Goal: Task Accomplishment & Management: Use online tool/utility

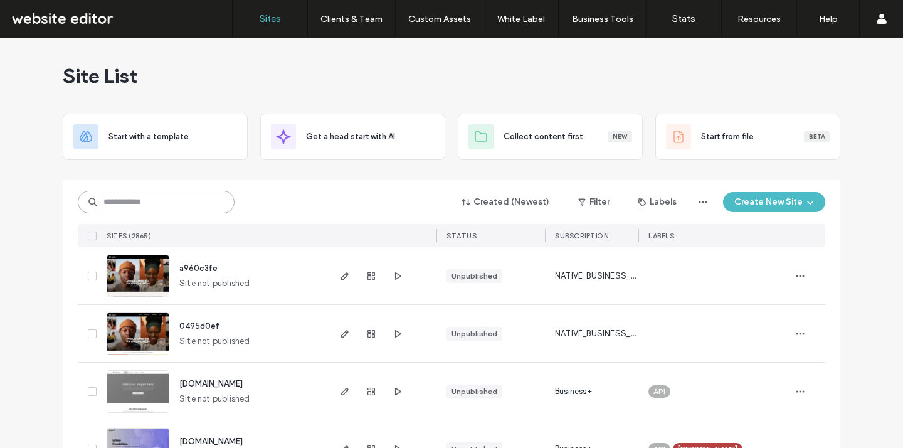
click at [157, 203] on input at bounding box center [156, 202] width 157 height 23
paste input "**********"
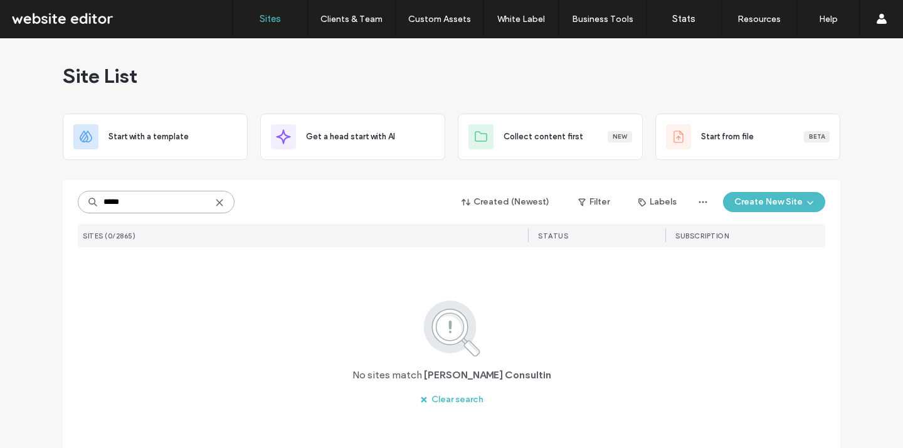
type input "*****"
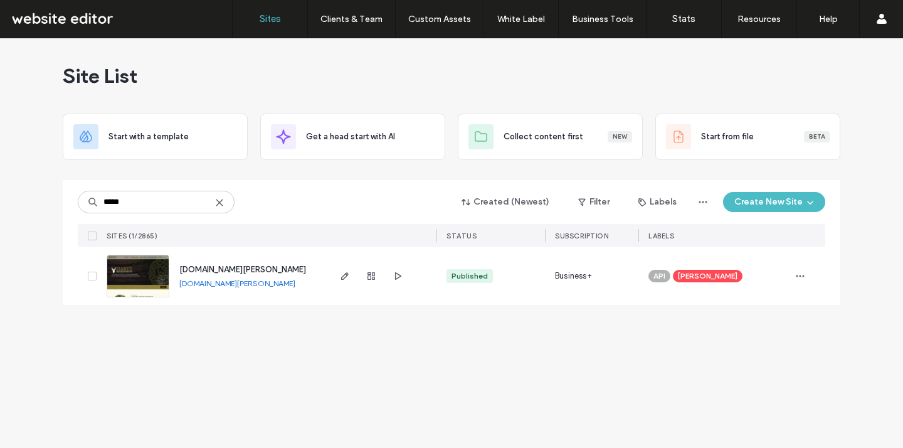
click at [246, 280] on link "www.harte-consulting.co.uk" at bounding box center [237, 283] width 116 height 9
click at [342, 281] on span "button" at bounding box center [345, 276] width 15 height 15
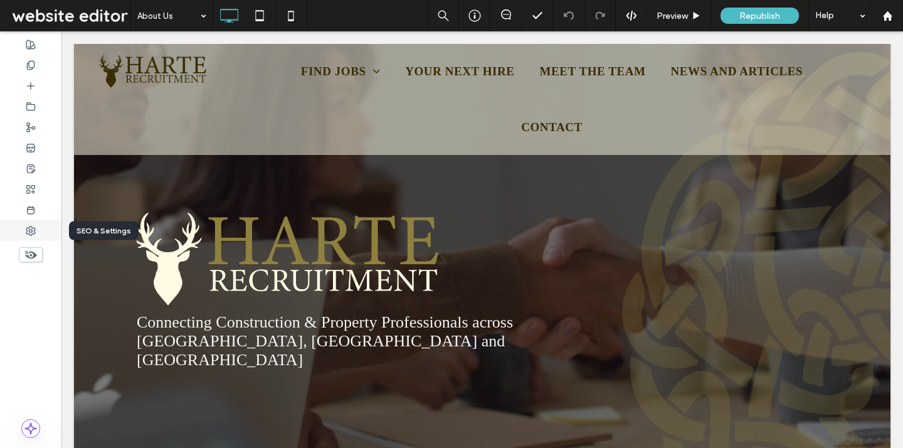
click at [37, 232] on div at bounding box center [30, 230] width 61 height 21
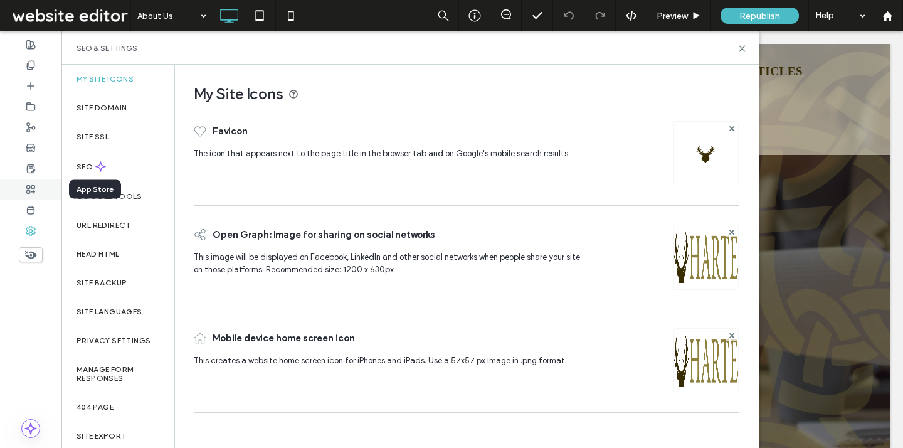
click at [36, 192] on div at bounding box center [30, 189] width 61 height 21
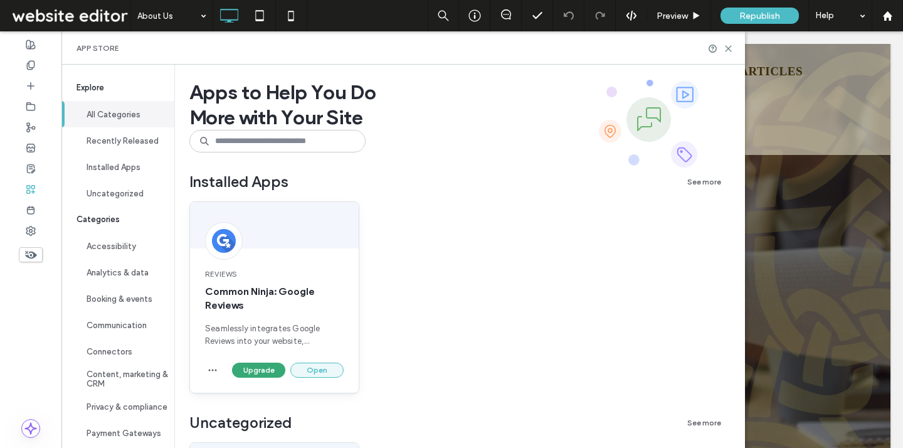
click at [309, 370] on button "Open" at bounding box center [316, 370] width 53 height 15
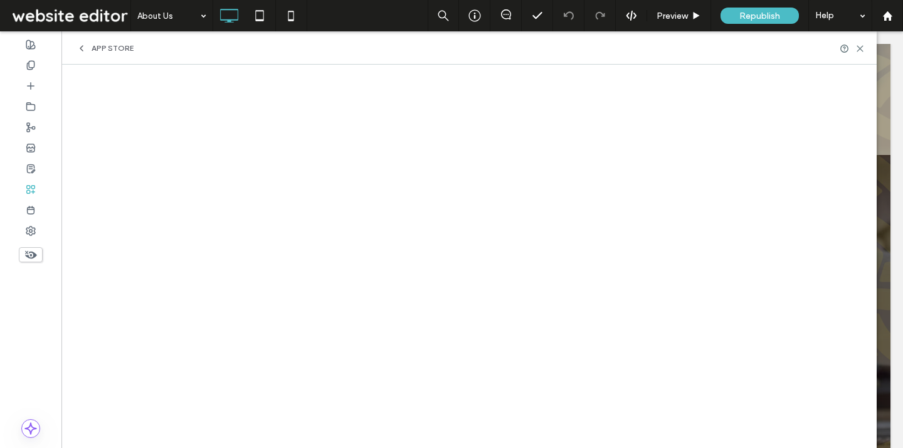
click at [33, 190] on icon at bounding box center [31, 189] width 10 height 10
click at [79, 46] on icon at bounding box center [82, 48] width 10 height 10
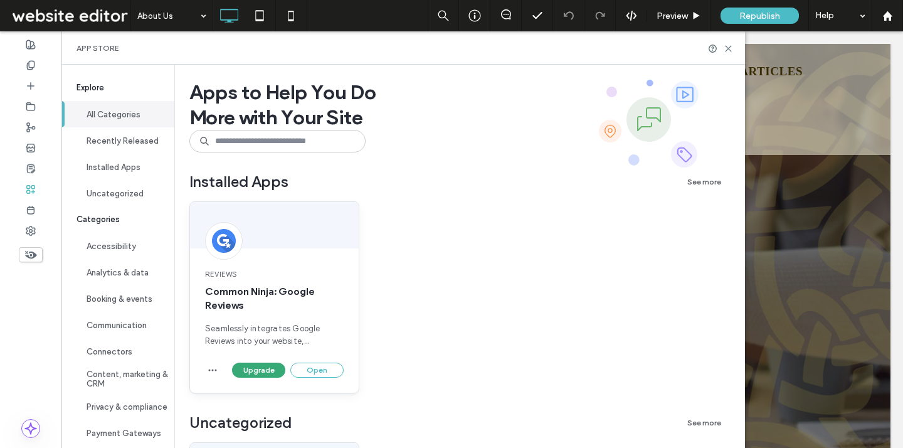
click at [310, 218] on div at bounding box center [274, 225] width 169 height 46
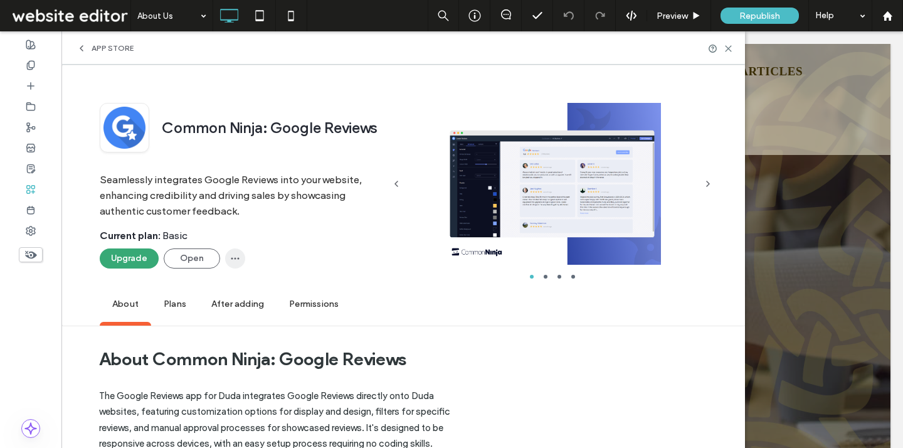
click at [233, 255] on icon "button" at bounding box center [235, 258] width 10 height 10
click at [269, 240] on div "Current plan : Basic" at bounding box center [242, 239] width 284 height 19
click at [705, 186] on icon "button" at bounding box center [708, 184] width 10 height 10
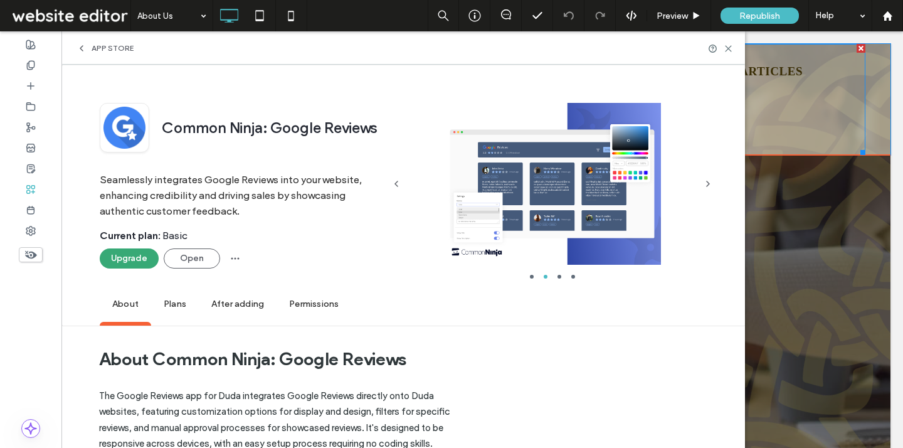
drag, startPoint x: 747, startPoint y: 136, endPoint x: 713, endPoint y: 139, distance: 34.6
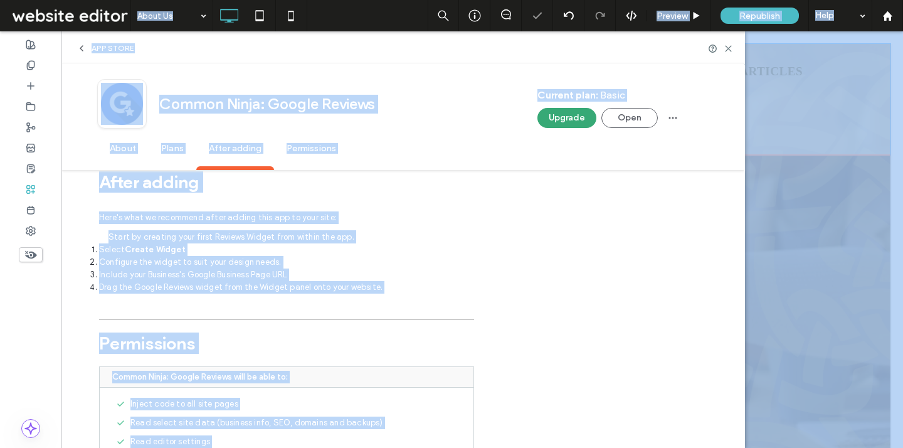
scroll to position [1327, 0]
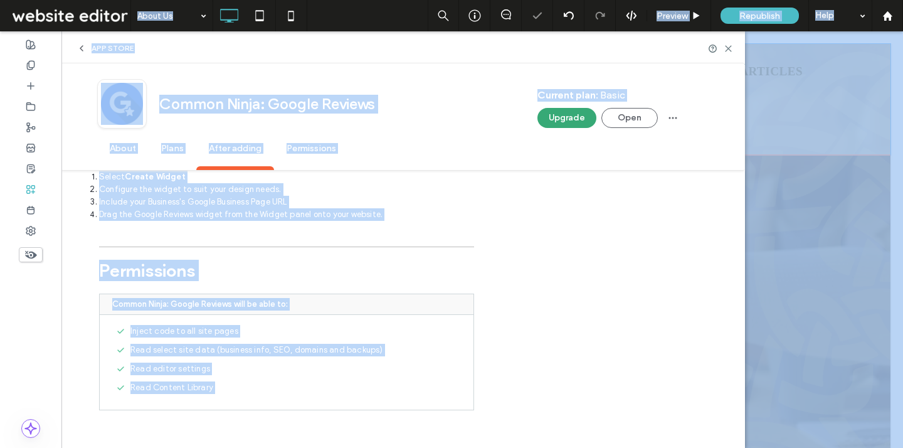
drag, startPoint x: 651, startPoint y: 107, endPoint x: 666, endPoint y: 494, distance: 386.8
click at [666, 447] on html ".wqwq-1{fill:#231f20;} .cls-1q, .cls-2q { fill-rule: evenodd; } .cls-2q { fill:…" at bounding box center [451, 224] width 903 height 448
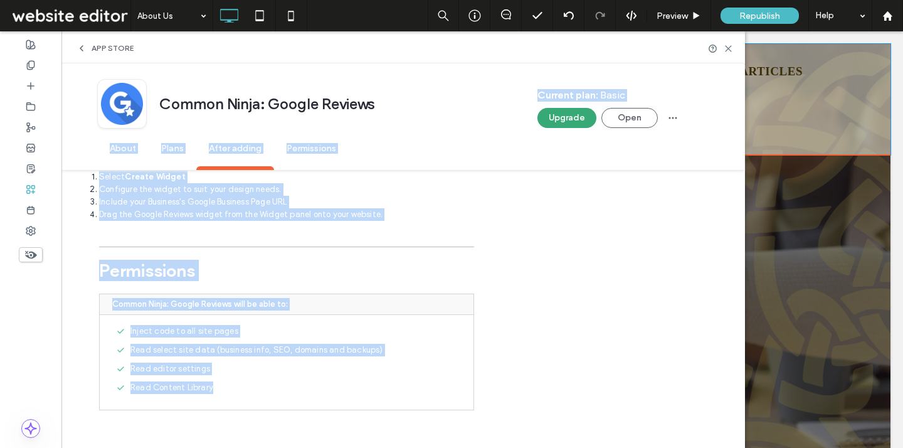
drag, startPoint x: 713, startPoint y: 411, endPoint x: 625, endPoint y: 66, distance: 356.2
click at [320, 143] on span "Permissions" at bounding box center [311, 149] width 75 height 35
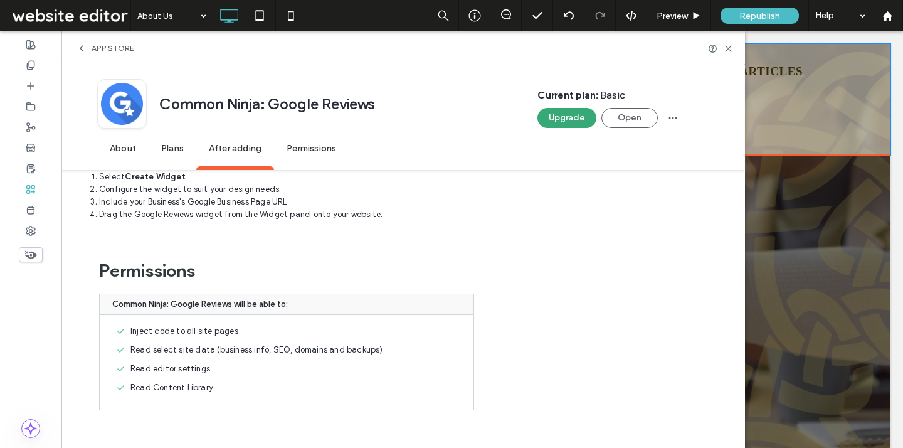
click at [320, 143] on span "Permissions" at bounding box center [311, 149] width 75 height 35
click at [316, 151] on span "Permissions" at bounding box center [311, 149] width 75 height 35
click at [126, 147] on span "About" at bounding box center [122, 149] width 51 height 35
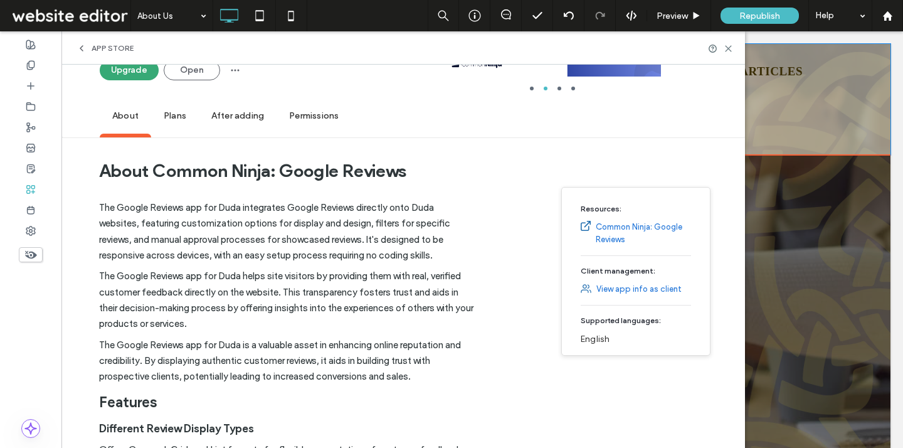
scroll to position [165, 0]
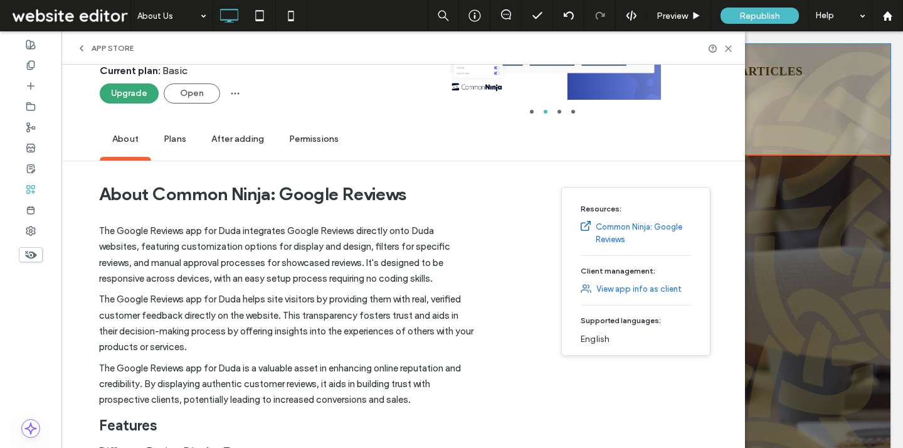
click at [727, 152] on div "Common Ninja: Google Reviews Seamlessly integrates Google Reviews into your web…" at bounding box center [403, 31] width 684 height 262
click at [235, 93] on icon "button" at bounding box center [235, 93] width 10 height 10
click at [358, 77] on div "Current plan : Basic" at bounding box center [242, 74] width 284 height 19
click at [732, 132] on div "Common Ninja: Google Reviews Seamlessly integrates Google Reviews into your web…" at bounding box center [403, 31] width 684 height 262
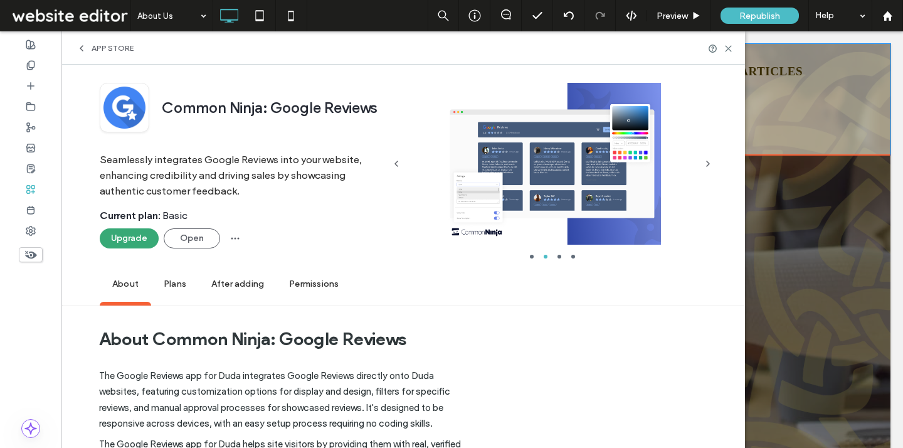
scroll to position [0, 0]
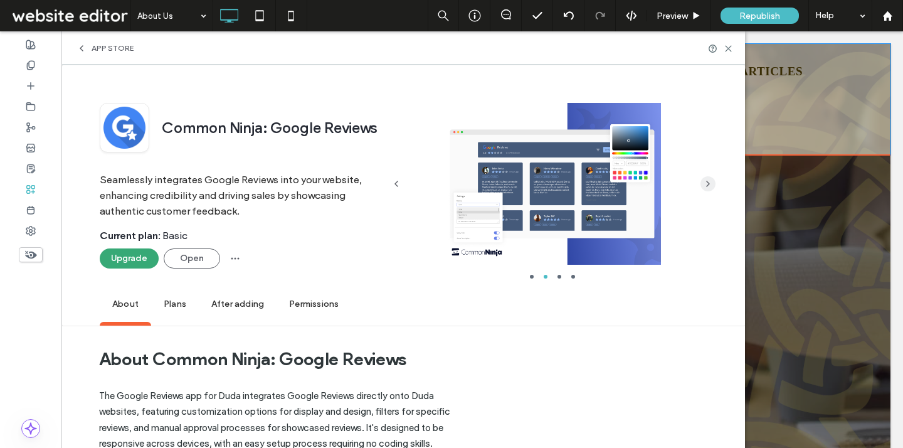
click at [704, 183] on icon "button" at bounding box center [708, 184] width 10 height 10
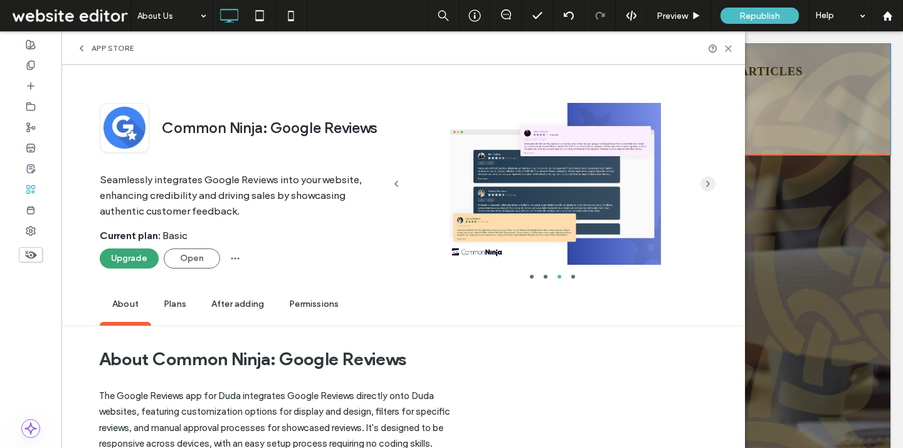
click at [704, 183] on icon "button" at bounding box center [708, 184] width 10 height 10
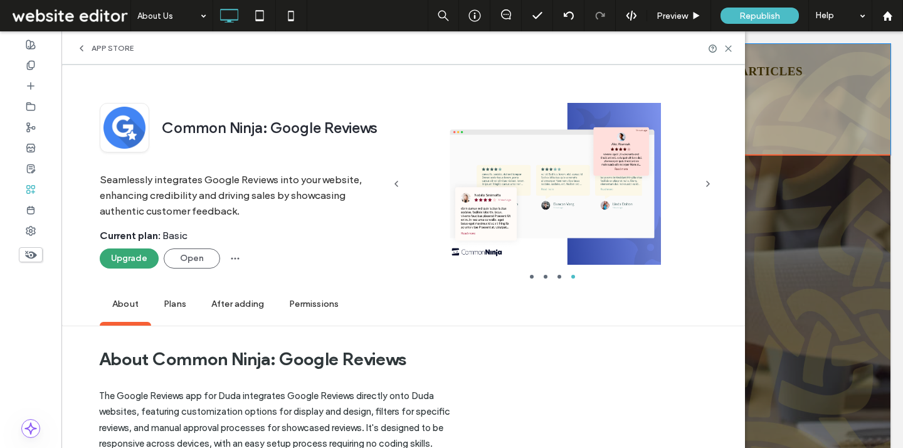
click at [736, 130] on div "Common Ninja: Google Reviews Seamlessly integrates Google Reviews into your web…" at bounding box center [403, 196] width 684 height 262
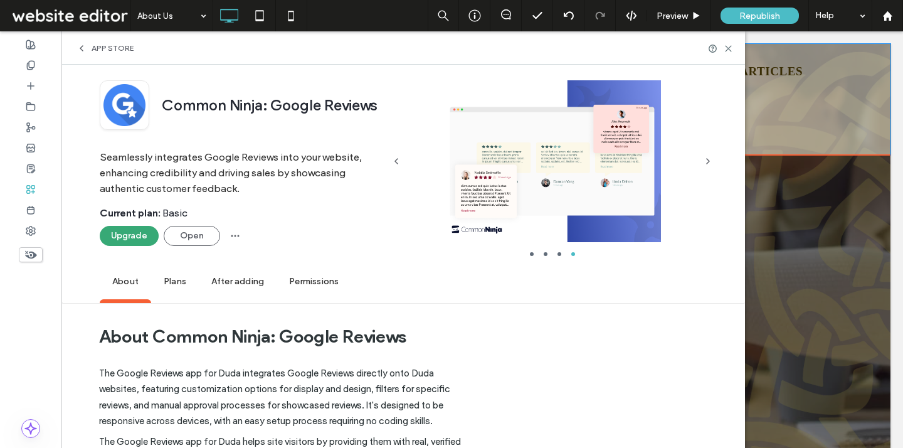
scroll to position [25, 0]
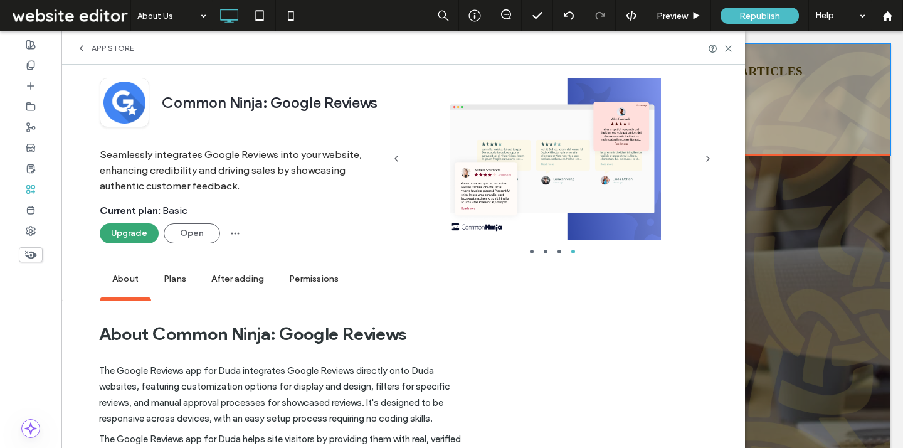
drag, startPoint x: 735, startPoint y: 127, endPoint x: 735, endPoint y: 136, distance: 8.8
click at [735, 136] on div "Common Ninja: Google Reviews Seamlessly integrates Google Reviews into your web…" at bounding box center [403, 171] width 684 height 262
click at [223, 280] on span "After adding" at bounding box center [238, 279] width 78 height 35
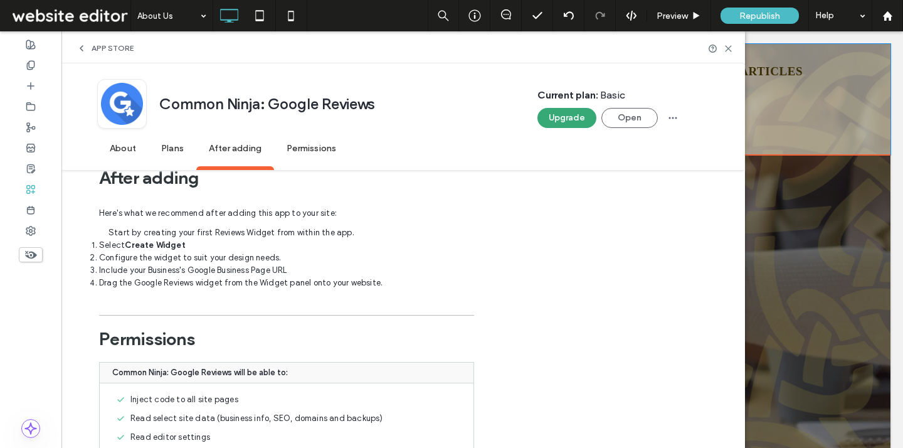
scroll to position [1243, 0]
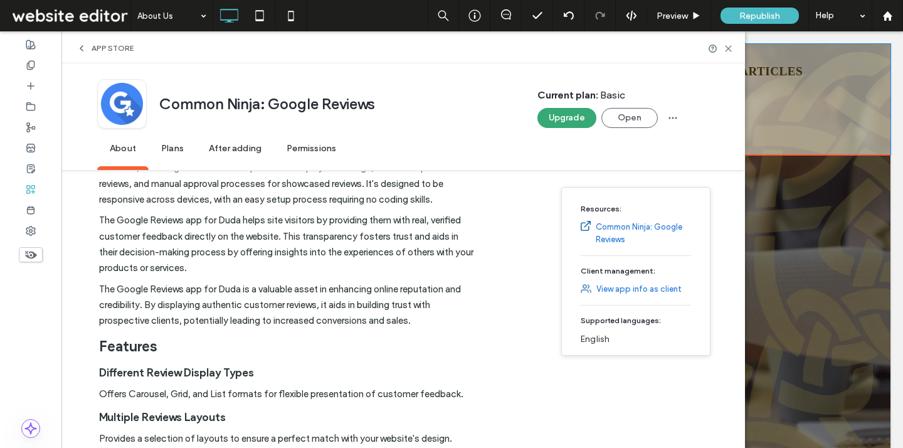
scroll to position [233, 0]
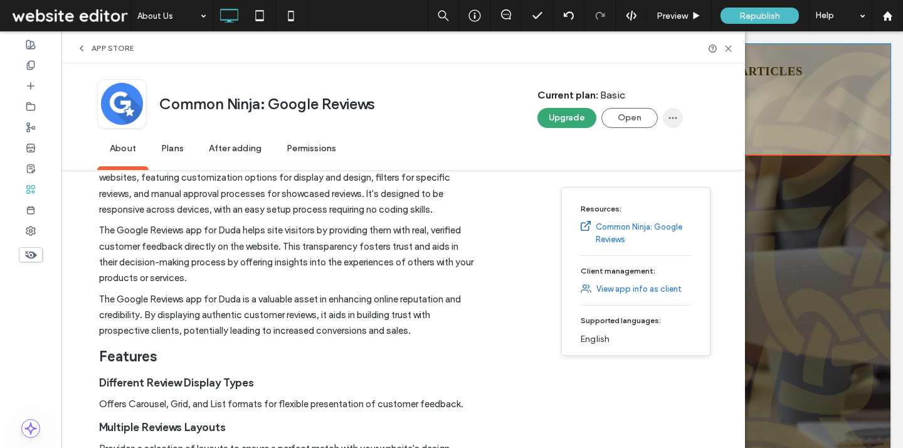
click at [665, 119] on span "button" at bounding box center [673, 118] width 20 height 20
click at [143, 154] on span "About" at bounding box center [122, 149] width 51 height 35
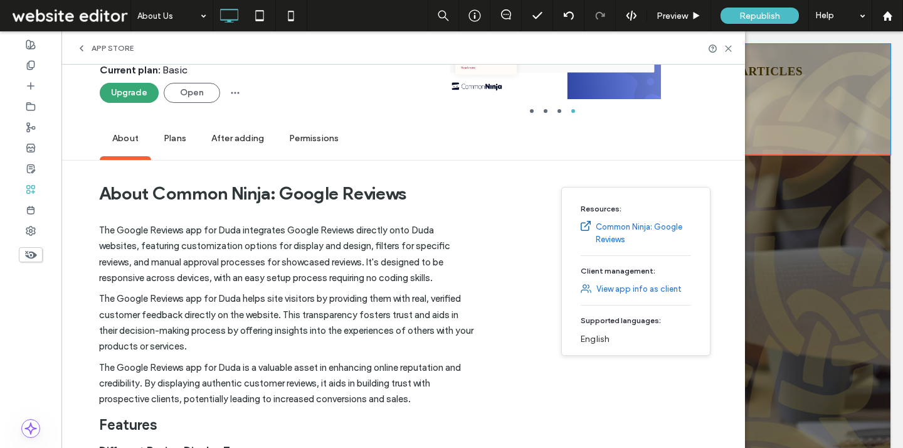
scroll to position [165, 0]
click at [227, 89] on span "button" at bounding box center [235, 93] width 20 height 20
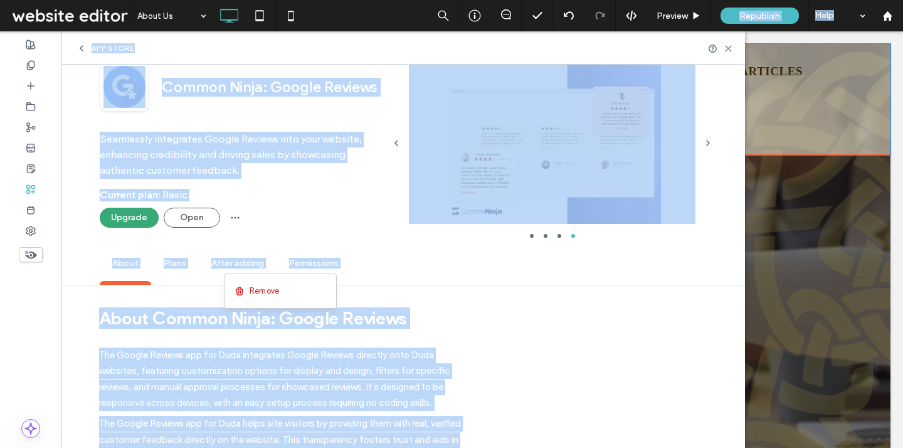
scroll to position [0, 0]
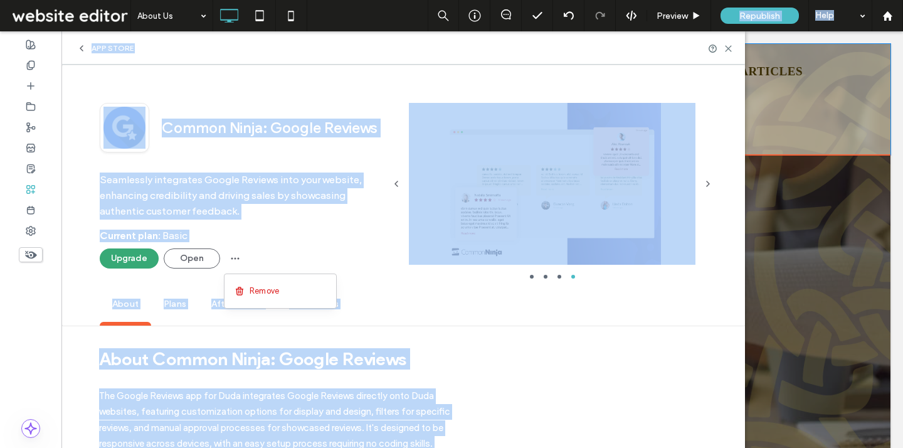
drag, startPoint x: 727, startPoint y: 217, endPoint x: 712, endPoint y: -5, distance: 222.6
click at [712, 0] on html ".wqwq-1{fill:#231f20;} .cls-1q, .cls-2q { fill-rule: evenodd; } .cls-2q { fill:…" at bounding box center [451, 224] width 903 height 448
click at [356, 119] on div "Common Ninja: Google Reviews" at bounding box center [266, 128] width 235 height 19
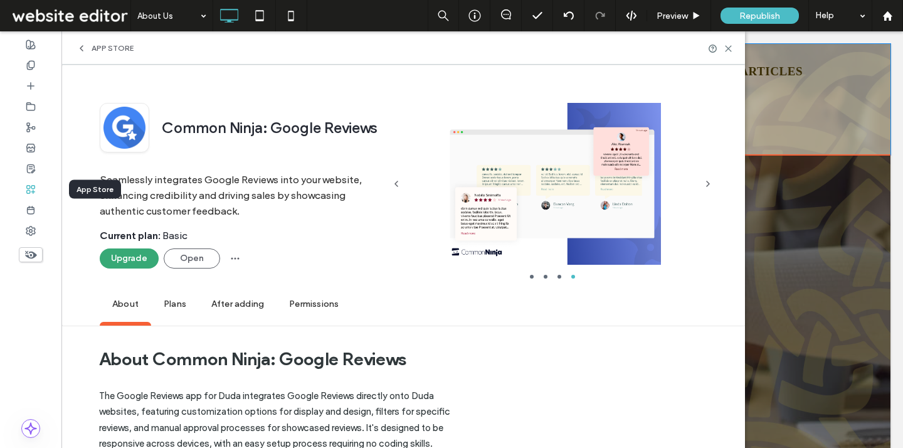
click at [34, 184] on icon at bounding box center [31, 189] width 10 height 10
click at [74, 49] on div "App Store" at bounding box center [403, 47] width 684 height 33
click at [82, 48] on icon at bounding box center [82, 48] width 10 height 10
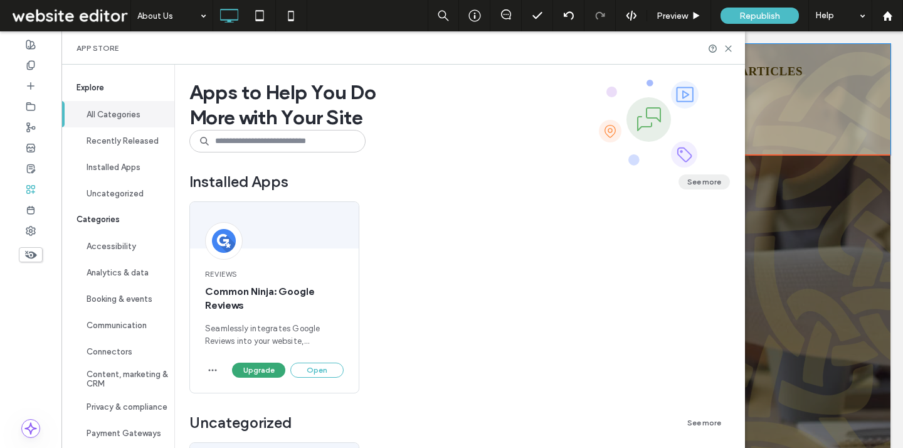
click at [707, 179] on button "See more" at bounding box center [704, 181] width 51 height 15
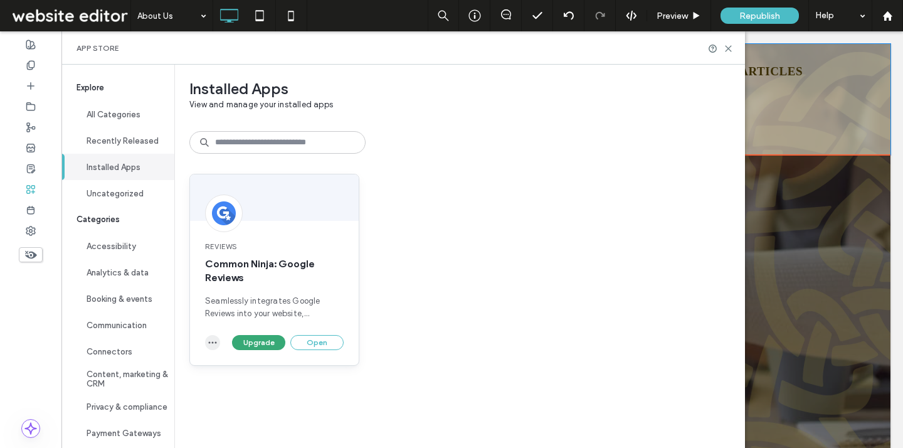
click at [217, 338] on icon "button" at bounding box center [213, 343] width 10 height 10
click at [305, 205] on div at bounding box center [274, 197] width 169 height 46
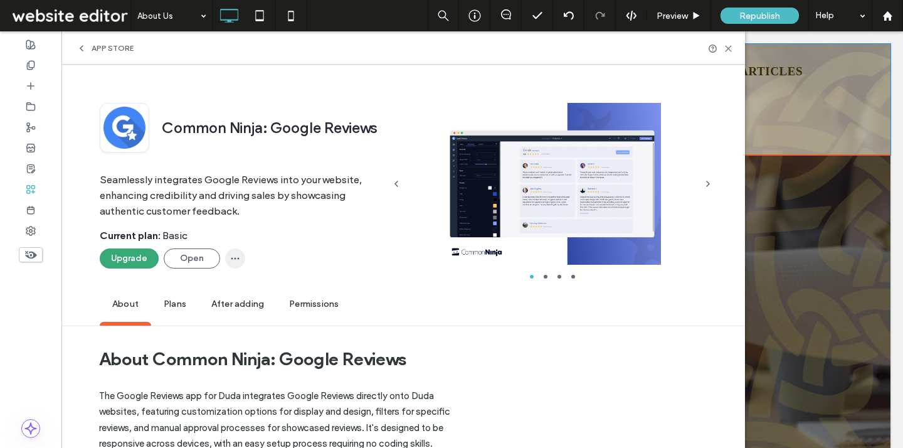
click at [234, 261] on icon "button" at bounding box center [235, 258] width 10 height 10
click at [329, 217] on span "Seamlessly integrates Google Reviews into your website, enhancing credibility a…" at bounding box center [242, 192] width 284 height 53
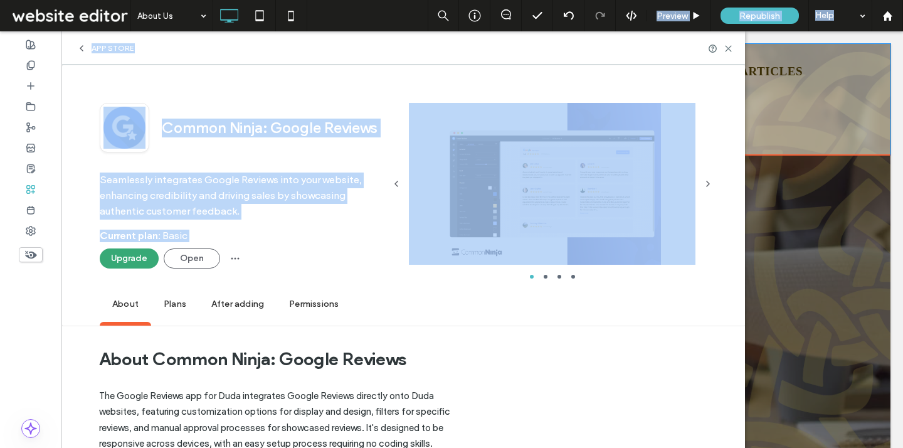
drag, startPoint x: 698, startPoint y: 229, endPoint x: 618, endPoint y: -70, distance: 309.7
click at [618, 0] on html ".wqwq-1{fill:#231f20;} .cls-1q, .cls-2q { fill-rule: evenodd; } .cls-2q { fill:…" at bounding box center [451, 224] width 903 height 448
click at [711, 50] on icon at bounding box center [712, 48] width 9 height 9
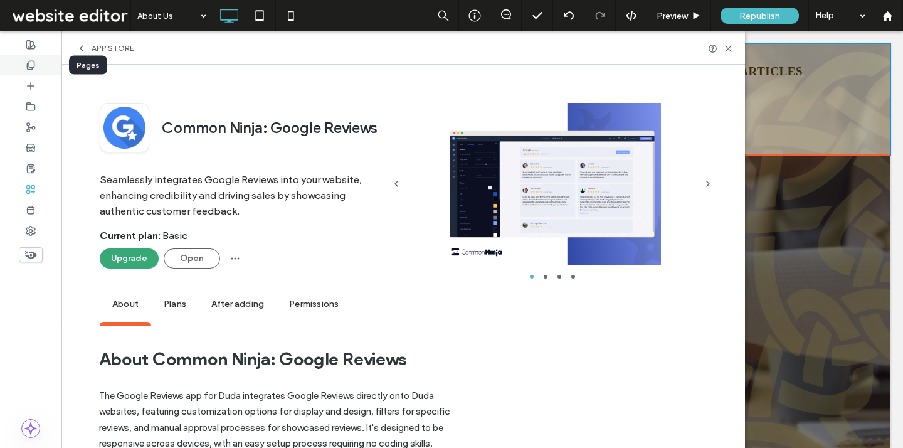
click at [33, 70] on div at bounding box center [30, 65] width 61 height 21
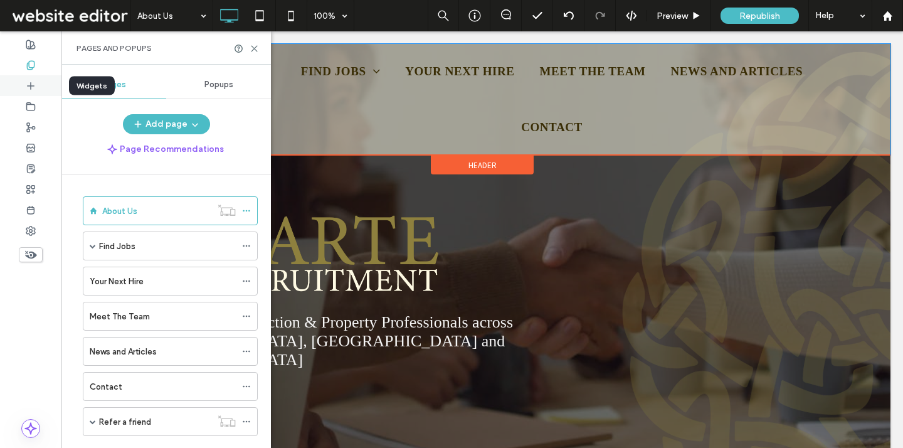
click at [33, 89] on icon at bounding box center [31, 86] width 10 height 10
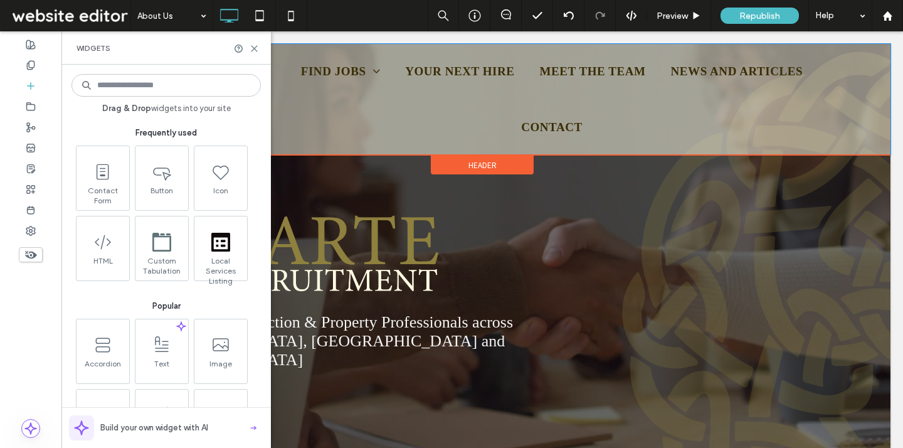
click at [182, 91] on input at bounding box center [166, 85] width 189 height 23
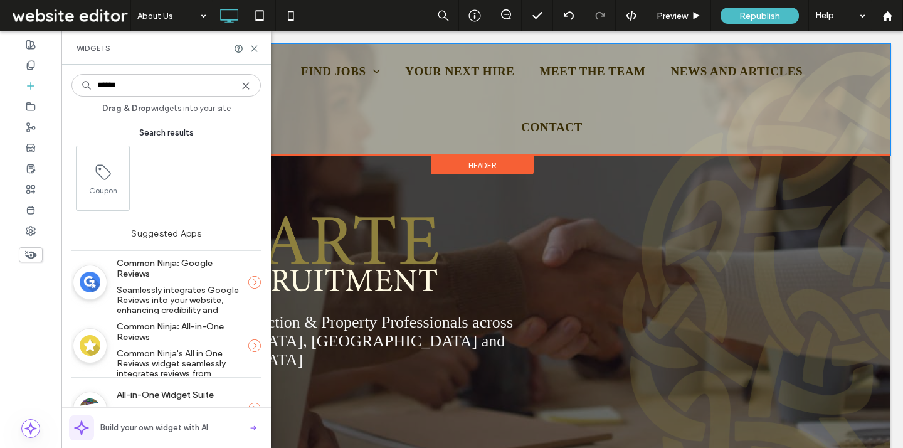
type input "******"
click at [255, 285] on icon at bounding box center [254, 282] width 13 height 13
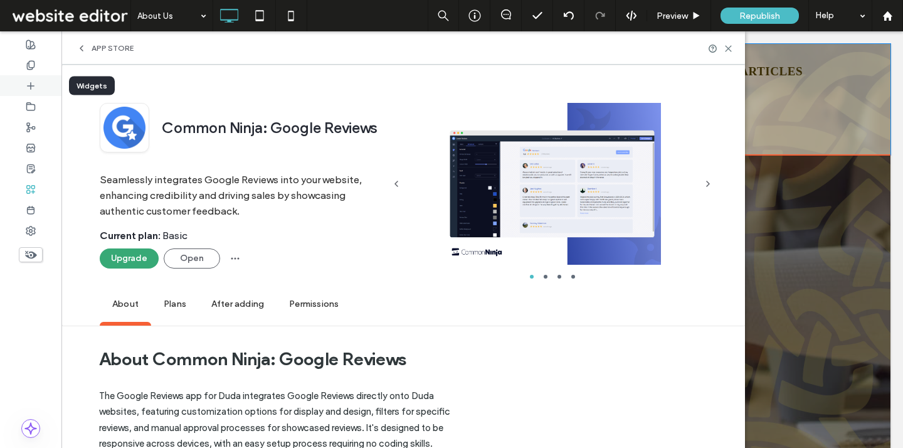
click at [38, 83] on div at bounding box center [30, 85] width 61 height 21
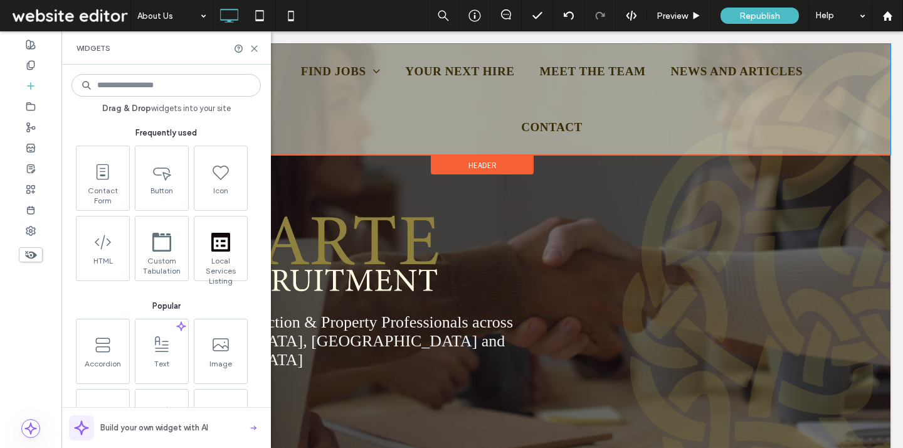
click at [269, 175] on div "Drag & Drop widgets into your site Frequently used Contact Form Button Icon HTM…" at bounding box center [166, 256] width 210 height 383
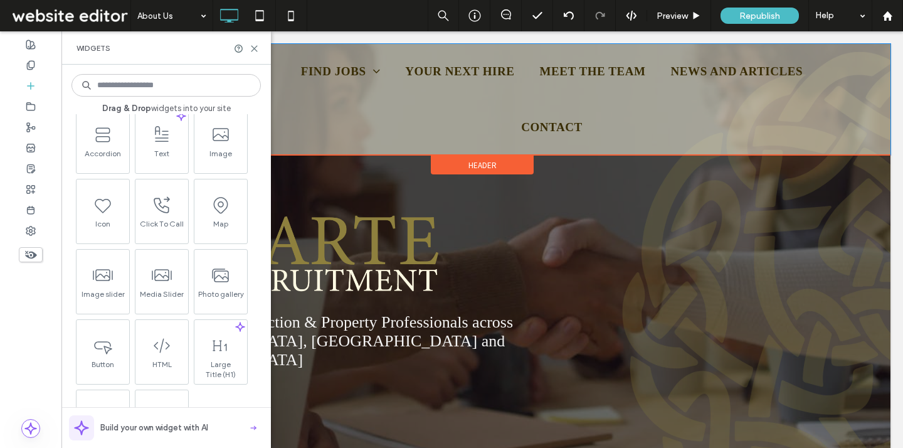
drag, startPoint x: 259, startPoint y: 169, endPoint x: 265, endPoint y: 264, distance: 94.9
click at [265, 264] on div "Drag & Drop widgets into your site Frequently used Contact Form Button Icon HTM…" at bounding box center [166, 256] width 210 height 383
drag, startPoint x: 260, startPoint y: 296, endPoint x: 245, endPoint y: 86, distance: 210.8
click at [245, 86] on div "Drag & Drop widgets into your site Frequently used Contact Form Button Icon HTM…" at bounding box center [166, 256] width 189 height 371
click at [237, 80] on input at bounding box center [166, 85] width 189 height 23
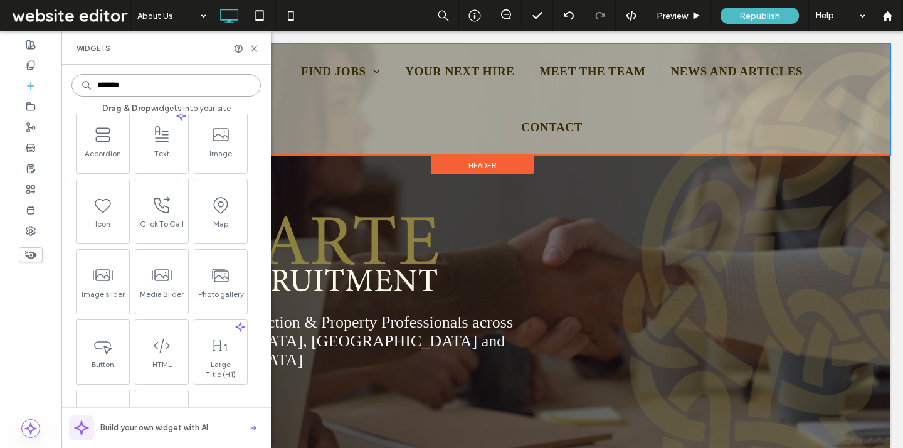
type input "*******"
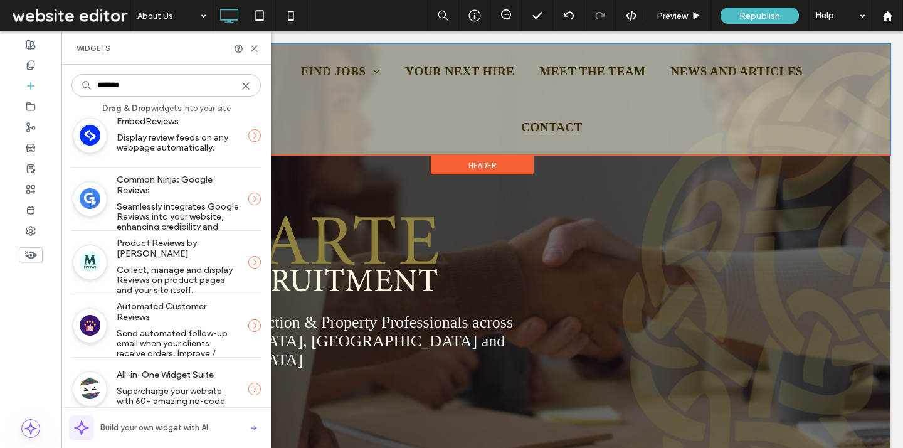
click at [161, 196] on label "Common Ninja: Google Reviews" at bounding box center [178, 185] width 122 height 34
